Goal: Information Seeking & Learning: Learn about a topic

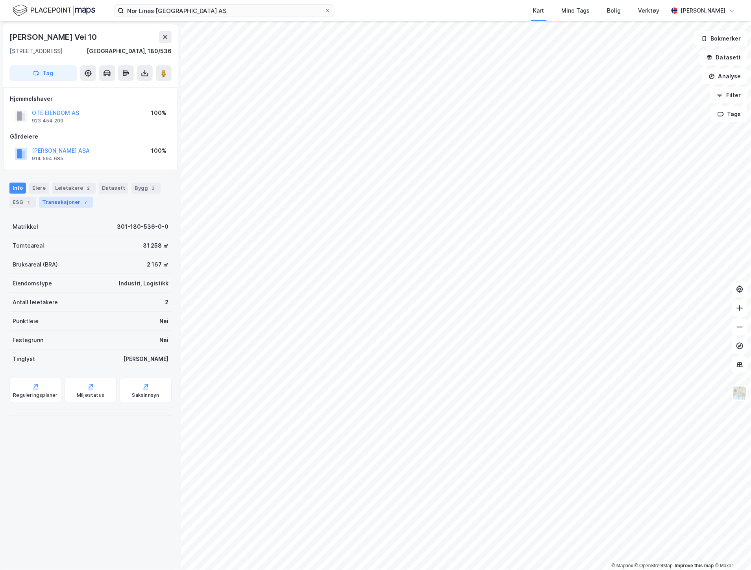
click at [50, 201] on div "Transaksjoner 7" at bounding box center [66, 202] width 54 height 11
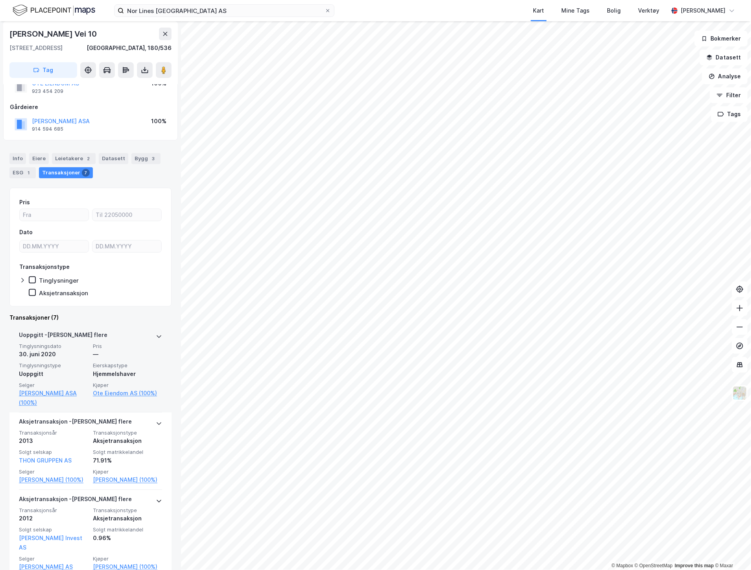
scroll to position [44, 0]
